Goal: Transaction & Acquisition: Purchase product/service

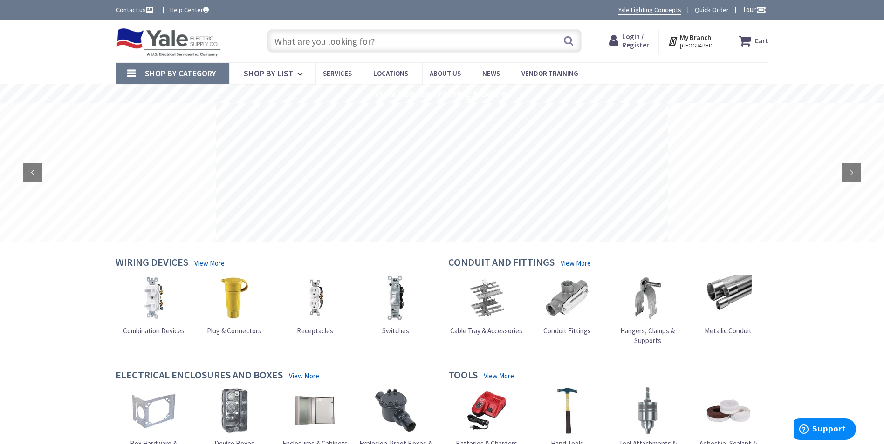
click at [638, 41] on span "Login / Register" at bounding box center [635, 40] width 27 height 17
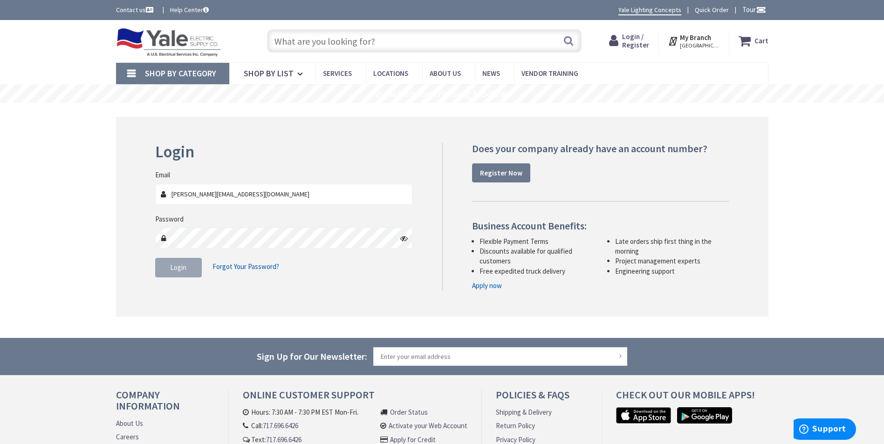
type input "[PERSON_NAME][EMAIL_ADDRESS][DOMAIN_NAME]"
click at [183, 267] on span "Login" at bounding box center [178, 267] width 16 height 9
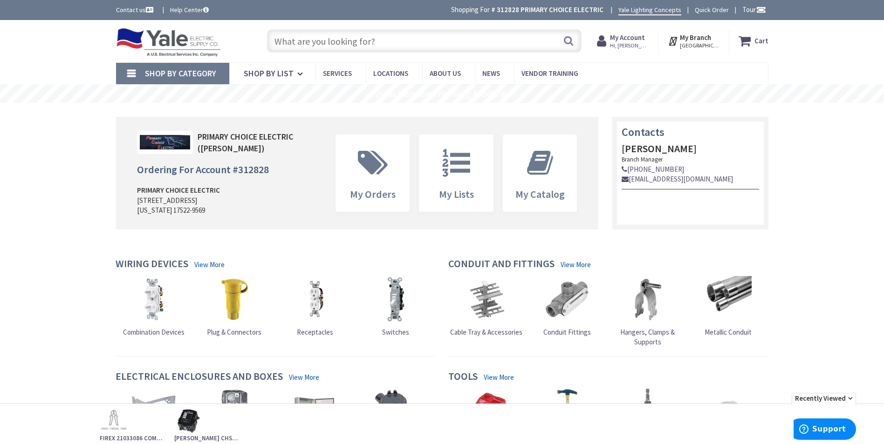
click at [354, 42] on input "text" at bounding box center [424, 40] width 314 height 23
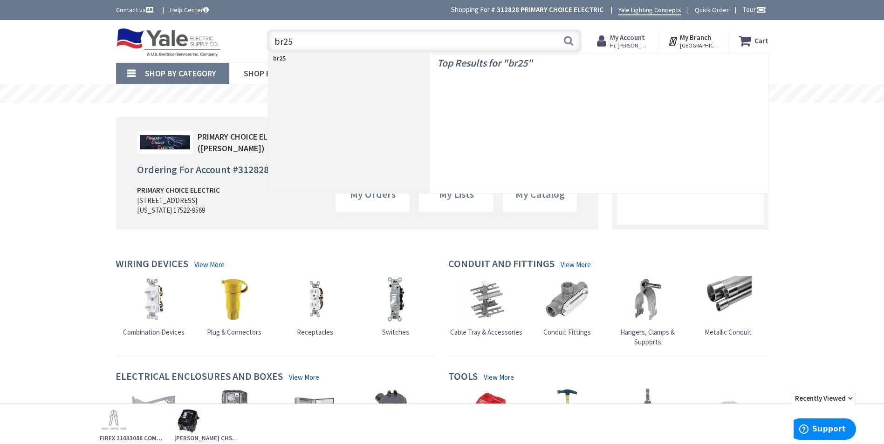
type input "br250"
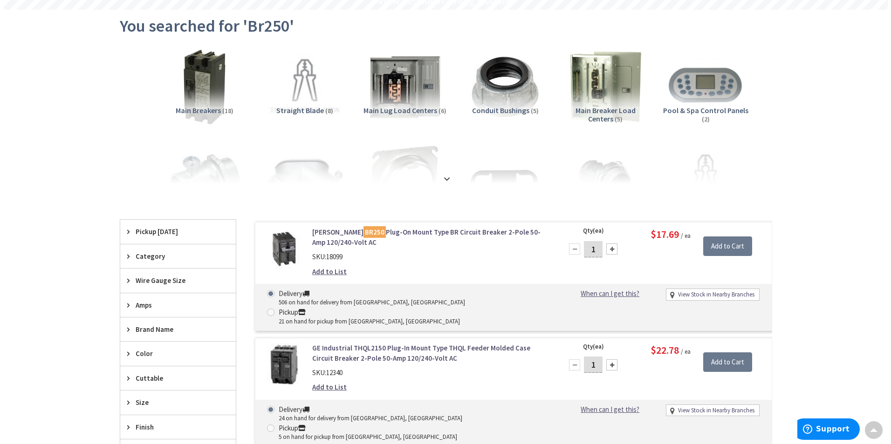
scroll to position [140, 0]
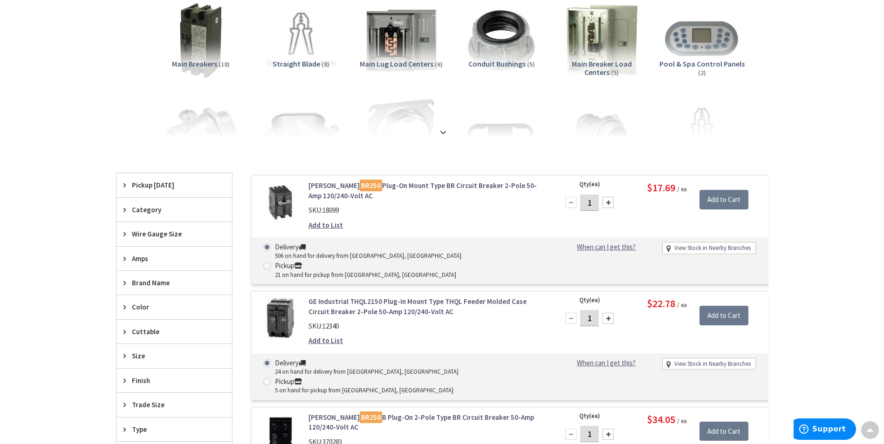
click at [592, 205] on input "1" at bounding box center [589, 203] width 19 height 16
type input "10"
click at [631, 226] on div "Eaton BR250 Plug-On Mount Type BR Circuit Breaker 2-Pole 50-Amp 120/240-Volt AC…" at bounding box center [509, 230] width 517 height 109
click at [719, 199] on input "Add to Cart" at bounding box center [723, 200] width 49 height 20
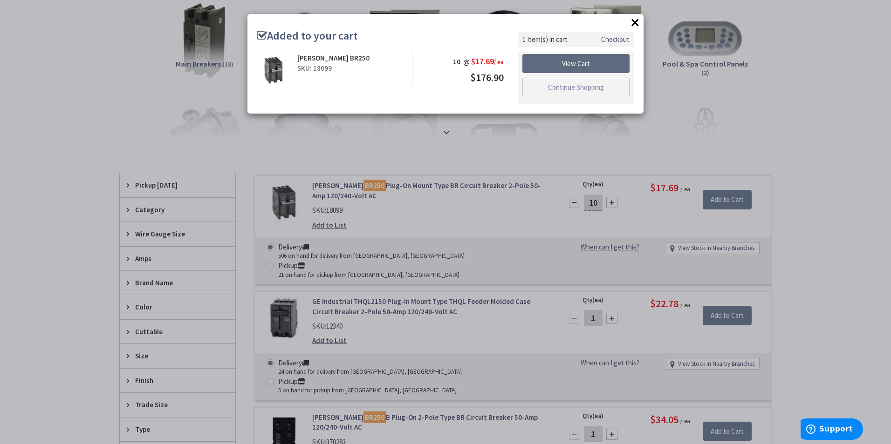
click at [594, 59] on link "View Cart" at bounding box center [575, 64] width 107 height 20
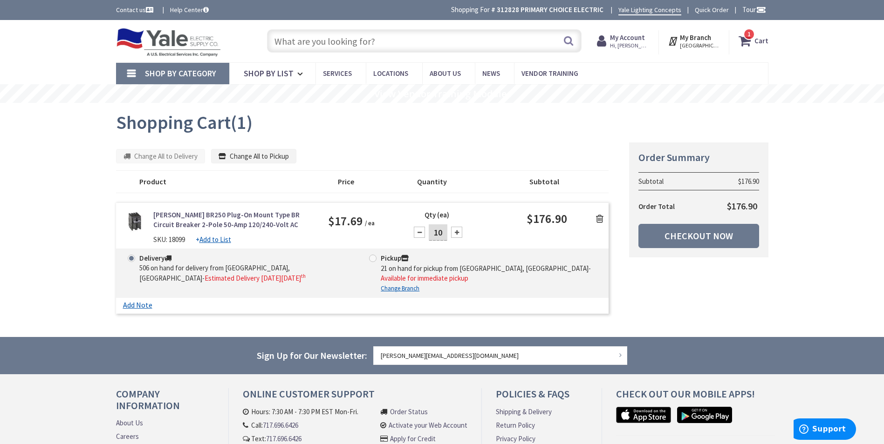
click at [375, 257] on span at bounding box center [372, 258] width 7 height 7
click at [375, 257] on input "Pickup 21 on hand for pickup from [GEOGRAPHIC_DATA], [GEOGRAPHIC_DATA] - Availa…" at bounding box center [374, 258] width 6 height 6
radio input "true"
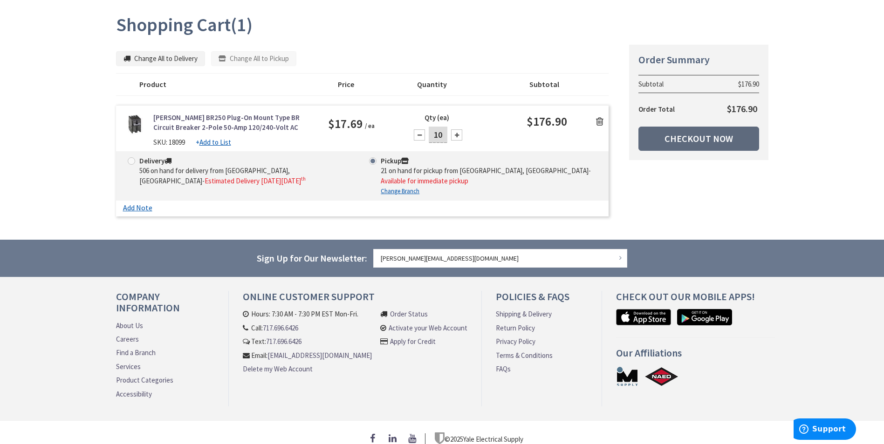
click at [706, 139] on link "Checkout Now" at bounding box center [698, 139] width 121 height 24
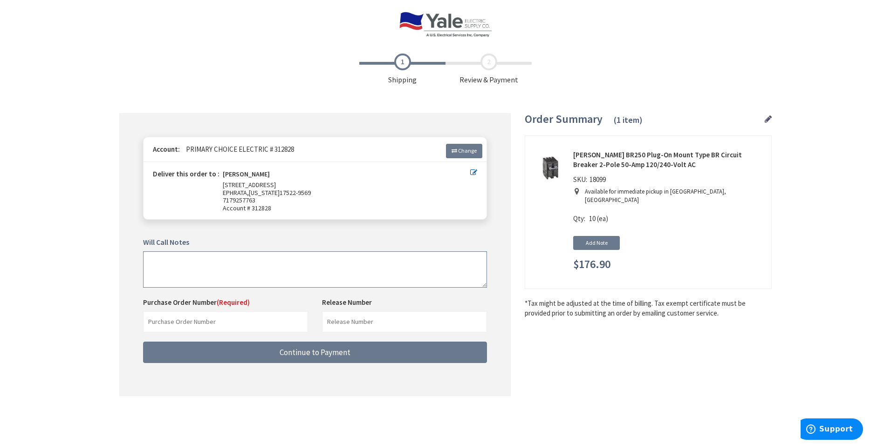
click at [227, 267] on textarea at bounding box center [315, 270] width 344 height 36
type textarea "WILL PICK UP IN FAST LANE [DATE] MORNING"
click at [266, 324] on input "text" at bounding box center [225, 322] width 165 height 21
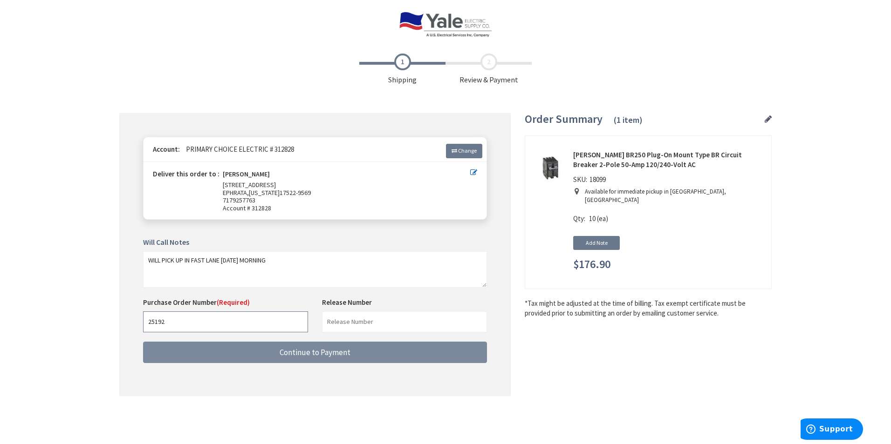
type input "25192"
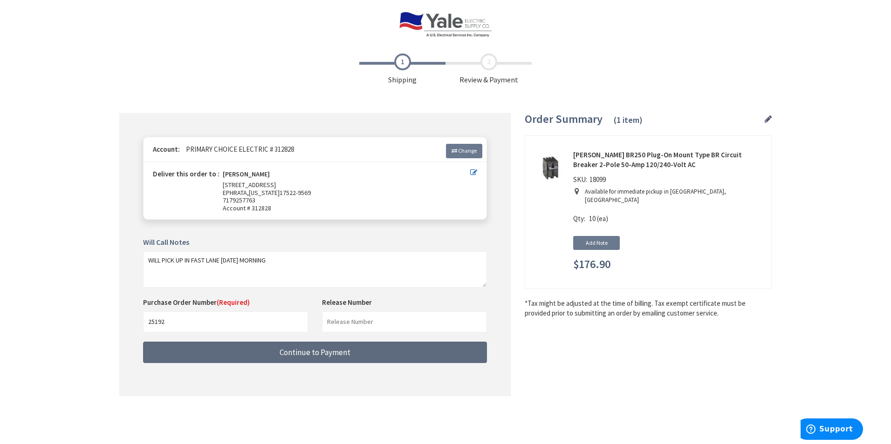
click at [280, 355] on span "Continue to Payment" at bounding box center [315, 353] width 71 height 10
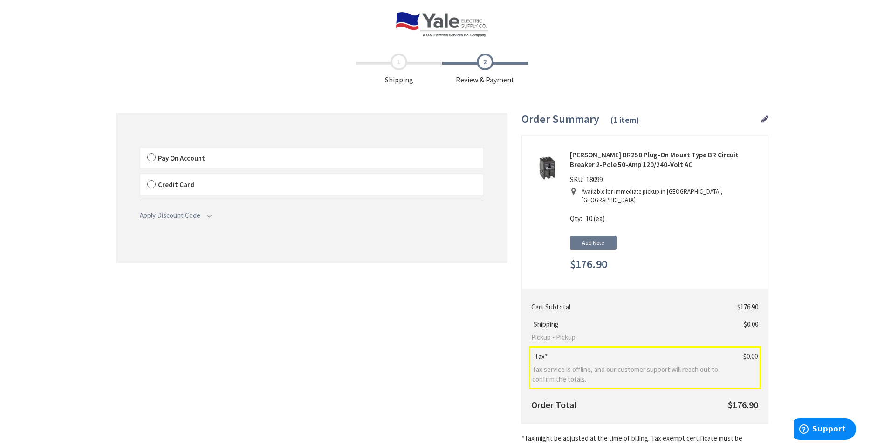
click at [150, 155] on label "Pay On Account" at bounding box center [311, 158] width 343 height 21
click at [140, 150] on input "Pay On Account" at bounding box center [140, 150] width 0 height 0
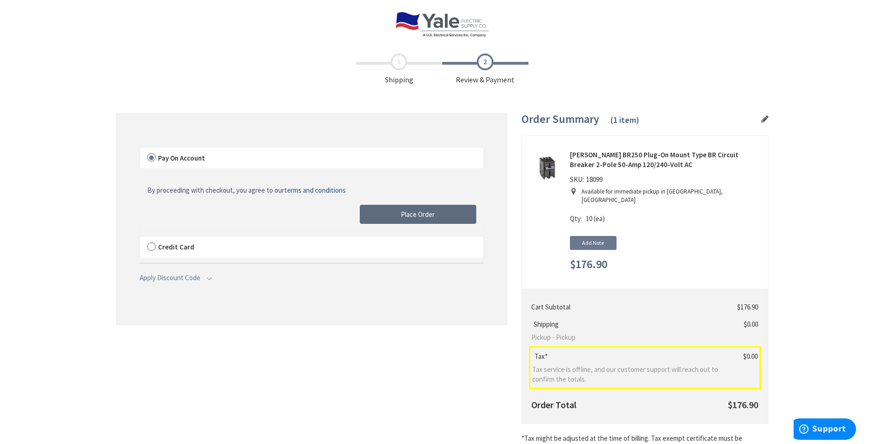
drag, startPoint x: 430, startPoint y: 218, endPoint x: 823, endPoint y: 305, distance: 402.7
click at [429, 217] on span "Place Order" at bounding box center [418, 214] width 34 height 9
